Goal: Task Accomplishment & Management: Manage account settings

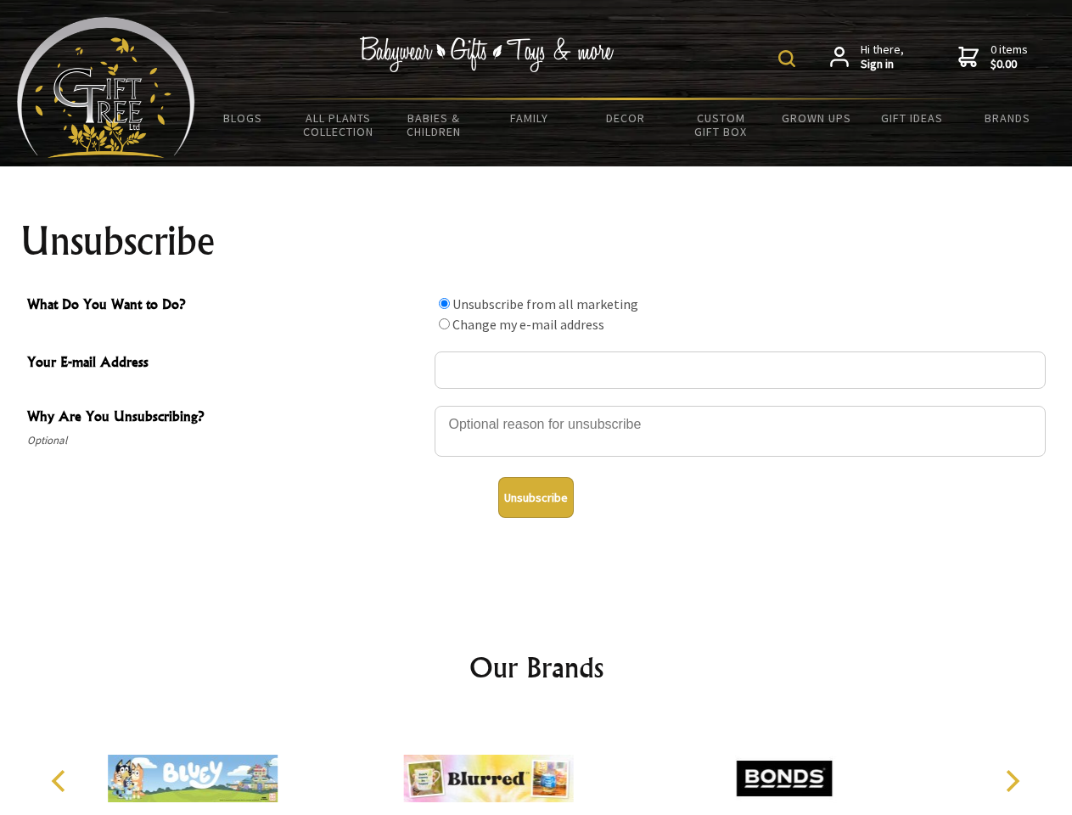
click at [789, 59] on img at bounding box center [786, 58] width 17 height 17
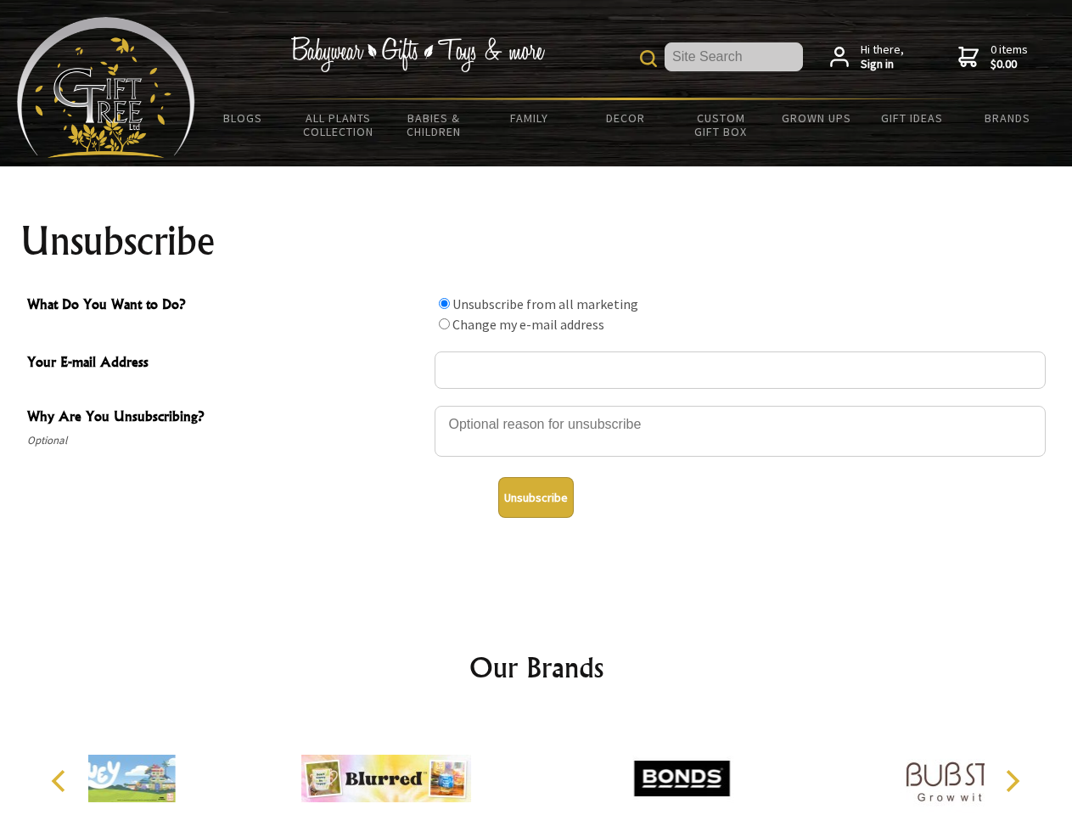
click at [536, 405] on div at bounding box center [739, 433] width 611 height 59
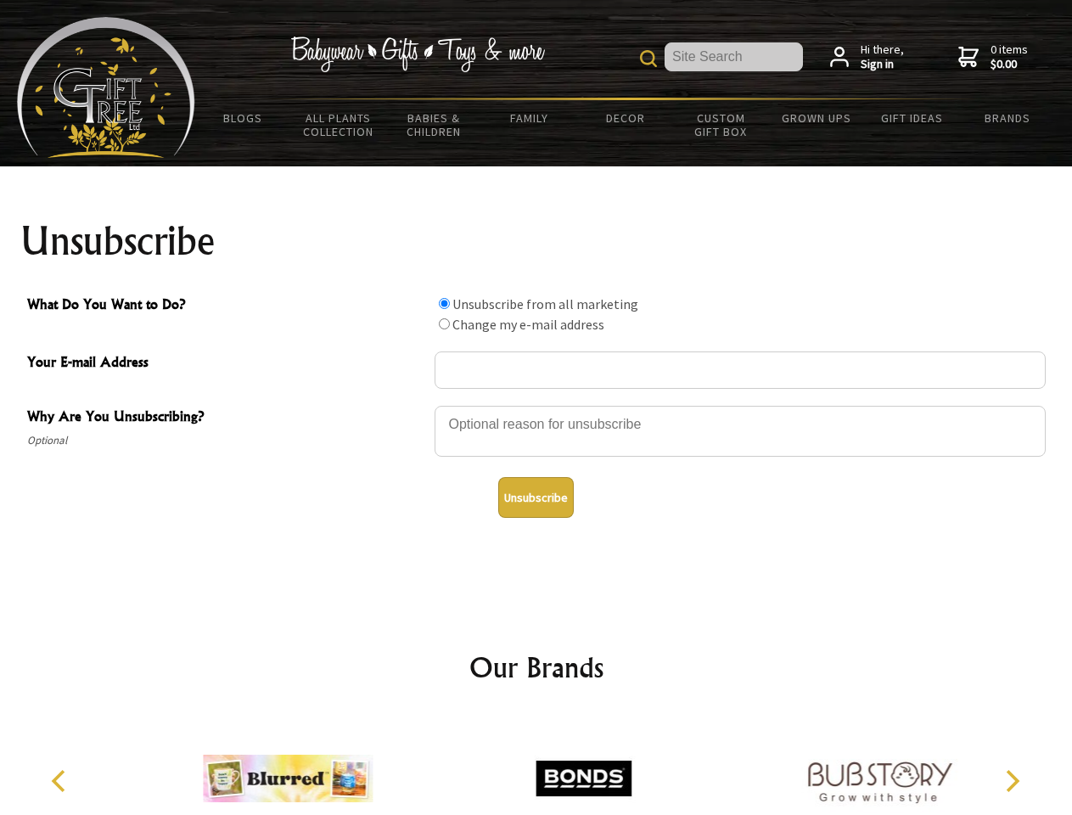
click at [444, 303] on input "What Do You Want to Do?" at bounding box center [444, 303] width 11 height 11
click at [444, 323] on input "What Do You Want to Do?" at bounding box center [444, 323] width 11 height 11
radio input "true"
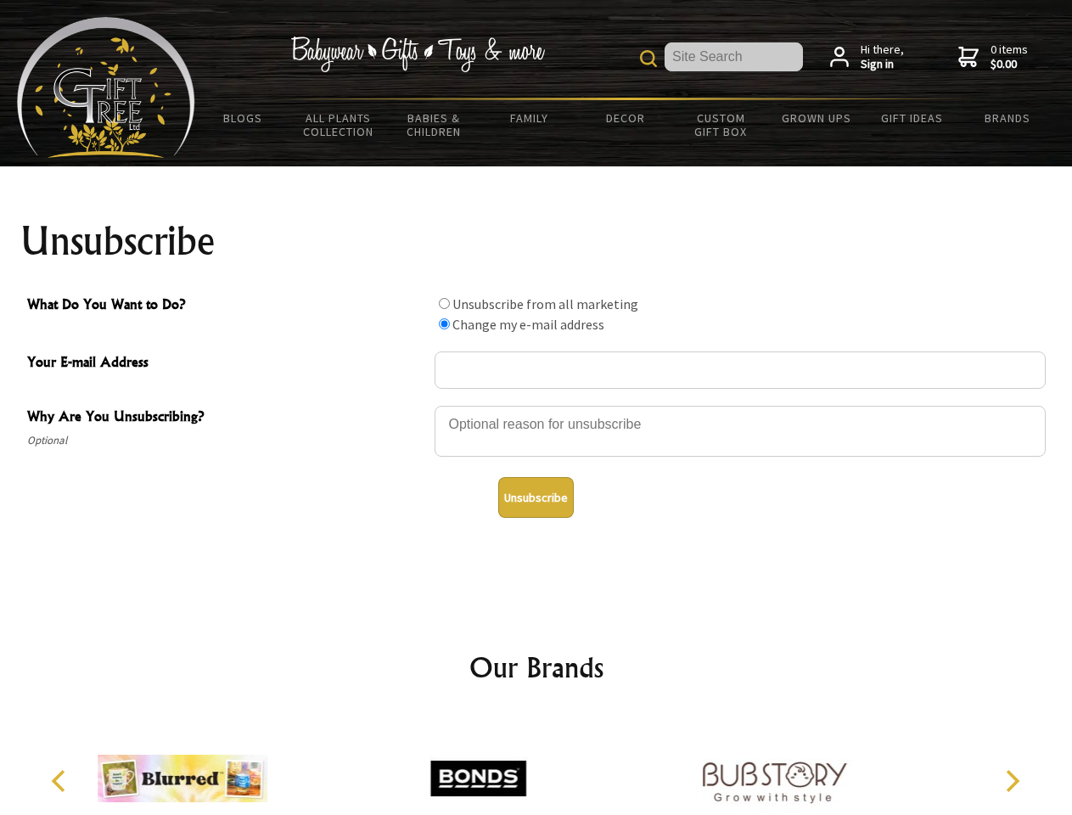
click at [535, 497] on button "Unsubscribe" at bounding box center [536, 497] width 76 height 41
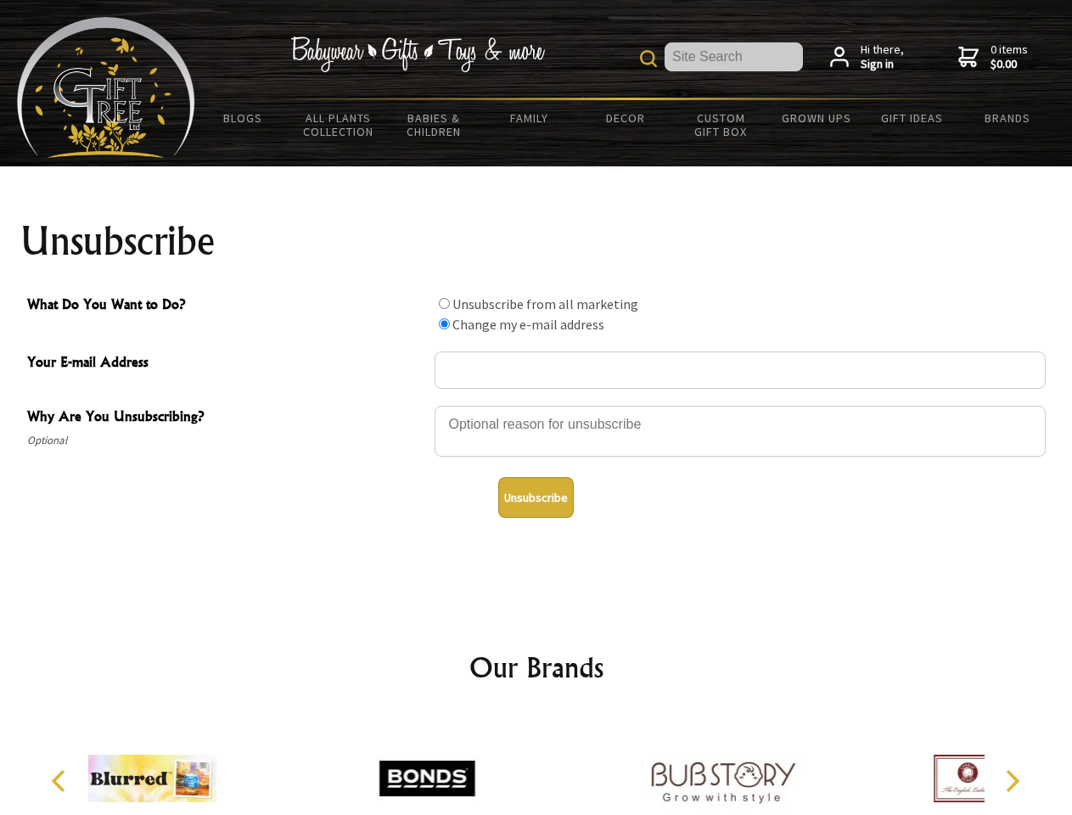
click at [536, 764] on div at bounding box center [426, 780] width 295 height 132
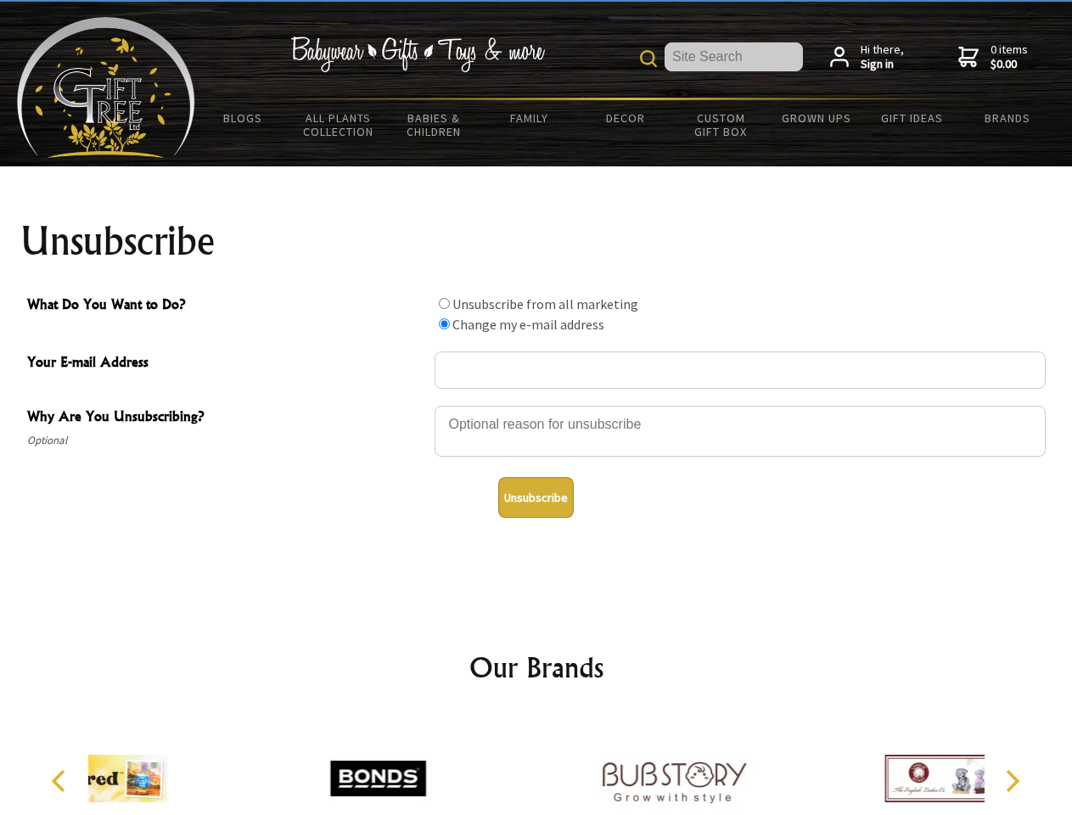
click at [61, 781] on icon "Previous" at bounding box center [60, 781] width 22 height 22
click at [1011, 781] on icon "Next" at bounding box center [1011, 781] width 22 height 22
